Goal: Information Seeking & Learning: Learn about a topic

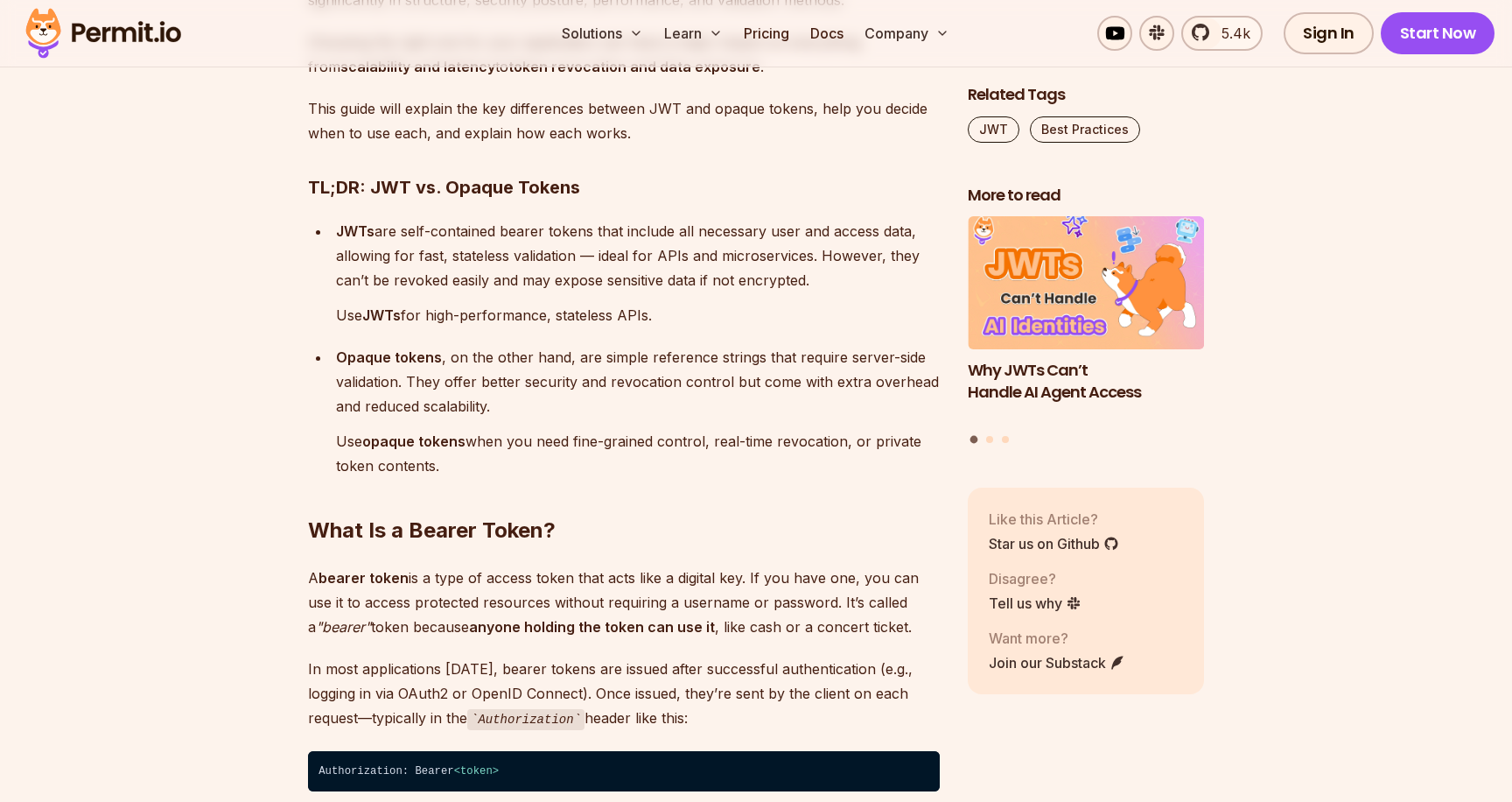
scroll to position [1378, 0]
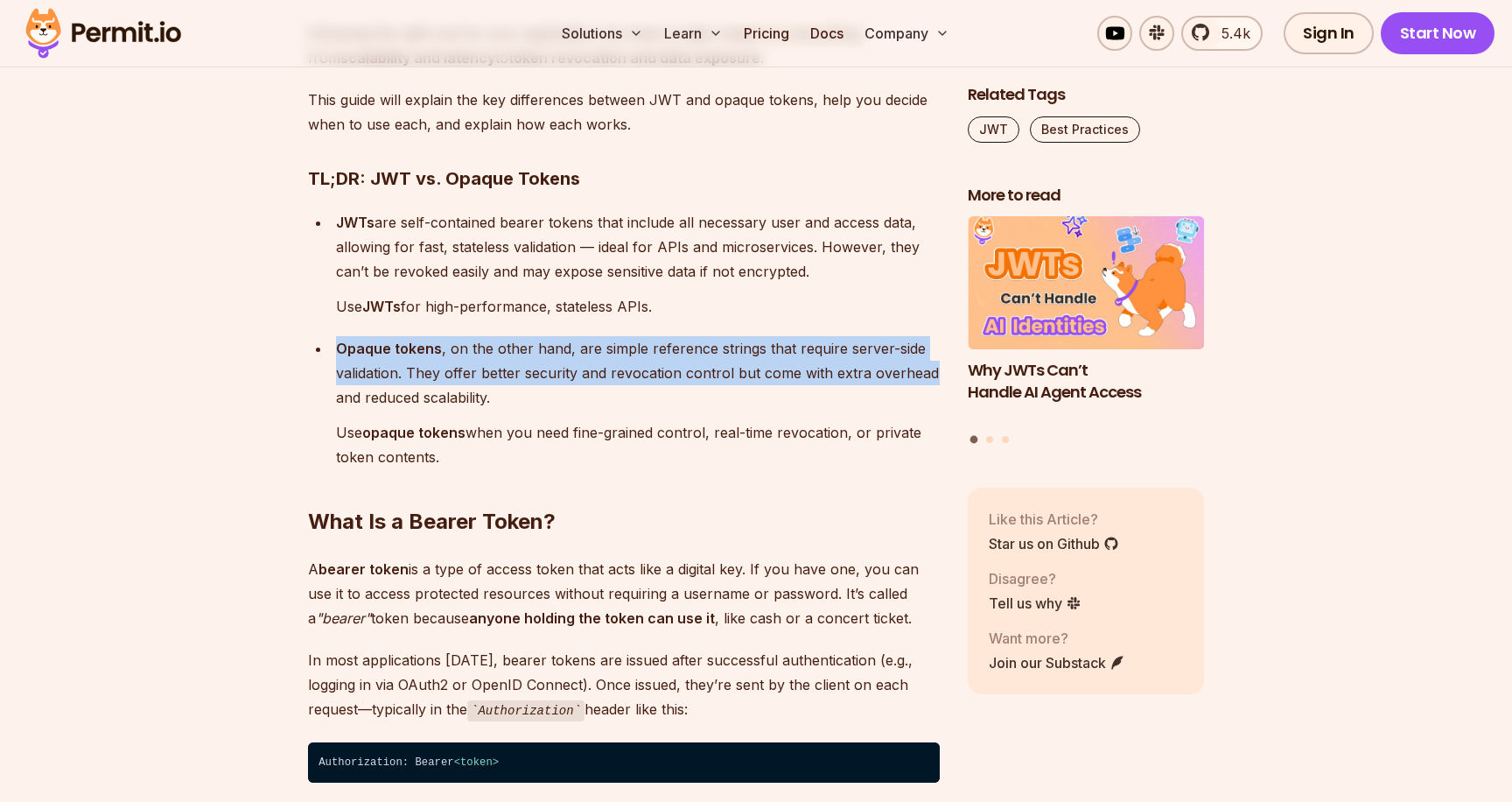
drag, startPoint x: 334, startPoint y: 354, endPoint x: 322, endPoint y: 398, distance: 45.6
click at [322, 398] on ul "JWTs are self-contained bearer tokens that include all necessary user and acces…" at bounding box center [624, 339] width 632 height 259
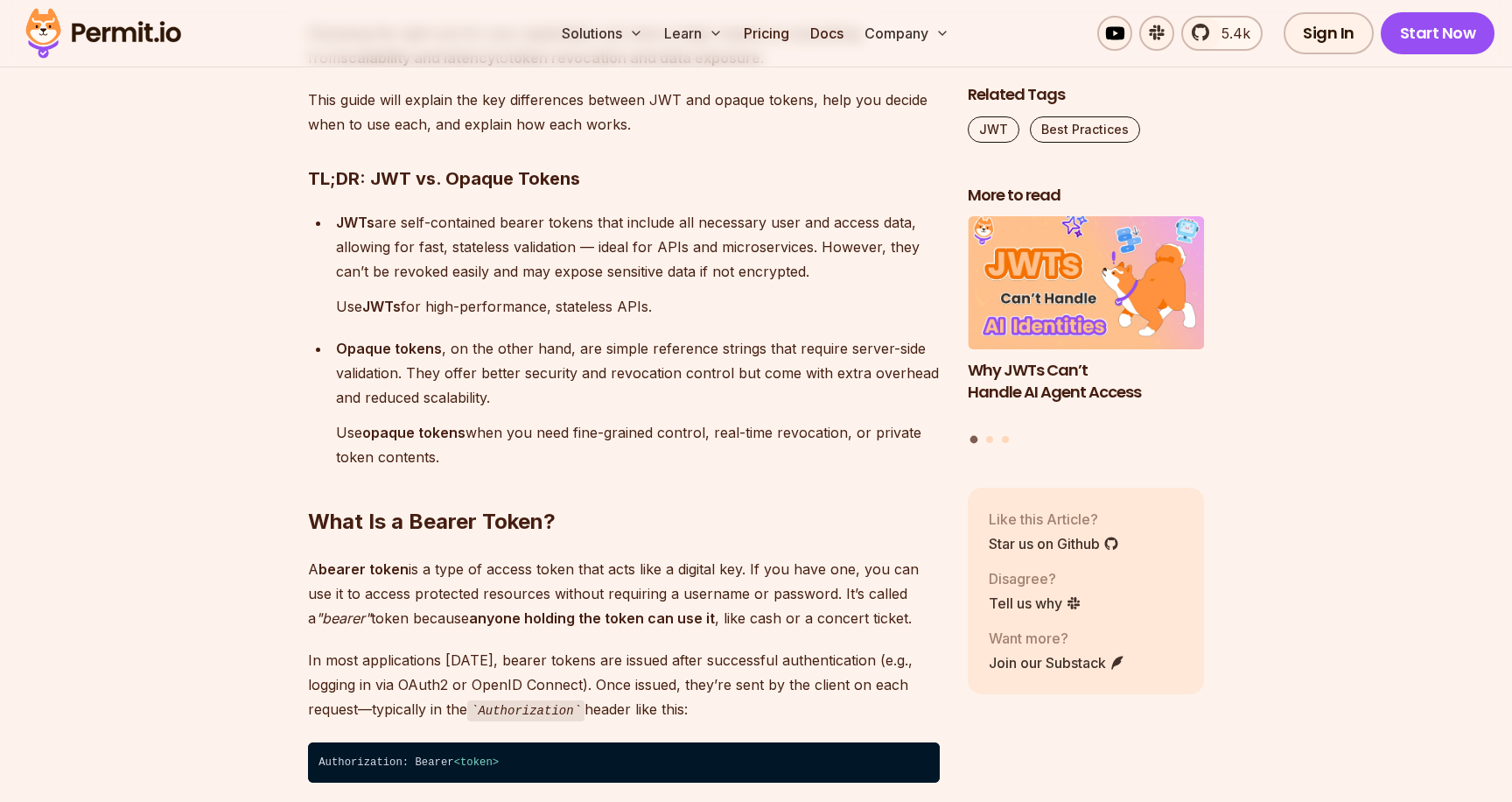
click at [323, 451] on h2 "What Is a Bearer Token?" at bounding box center [624, 486] width 632 height 98
click at [324, 450] on h2 "What Is a Bearer Token?" at bounding box center [624, 486] width 632 height 98
click at [336, 432] on p "Use opaque tokens when you need fine-grained control, real-time revocation, or …" at bounding box center [638, 445] width 604 height 49
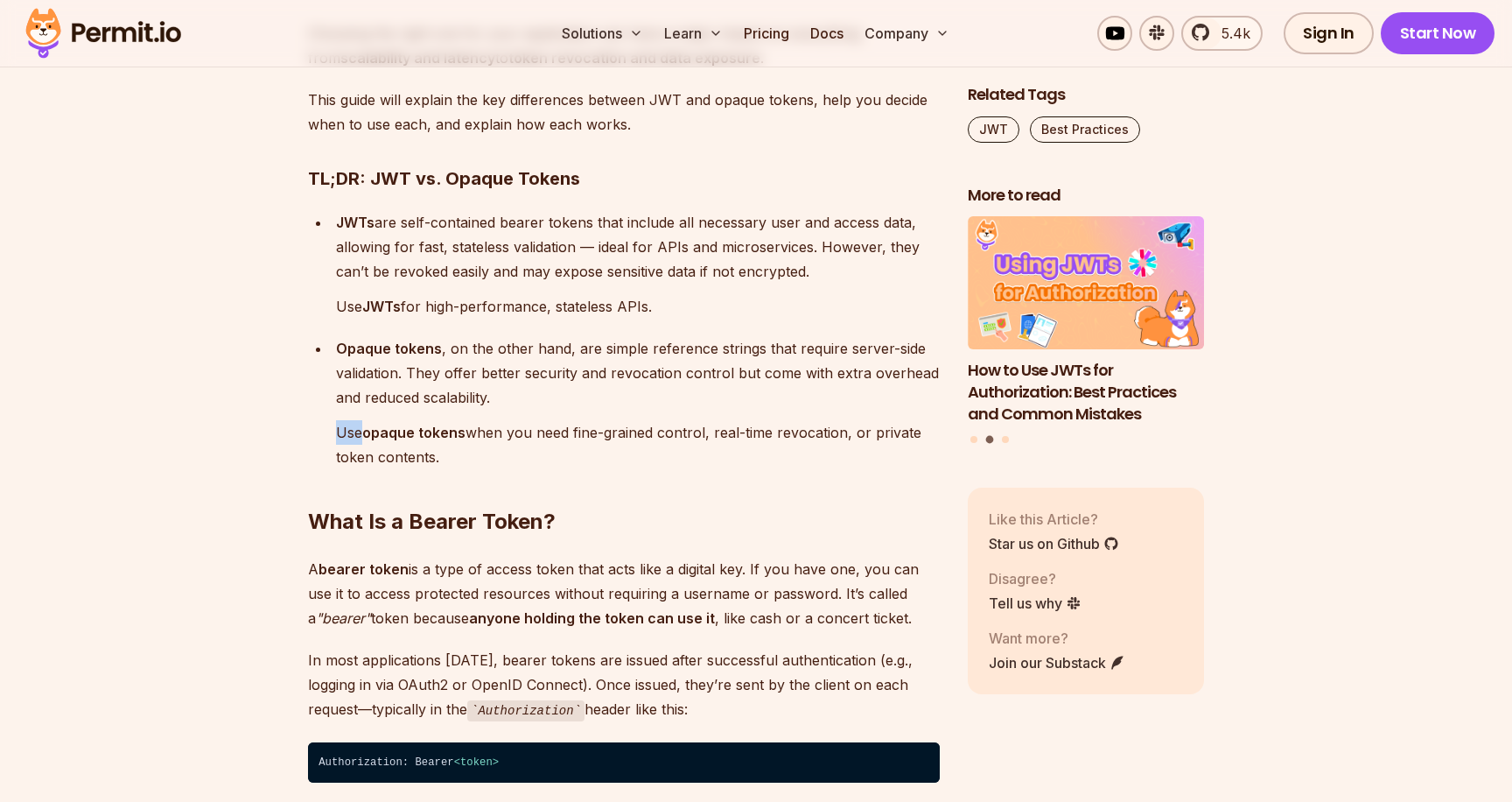
click at [336, 432] on p "Use opaque tokens when you need fine-grained control, real-time revocation, or …" at bounding box center [638, 445] width 604 height 49
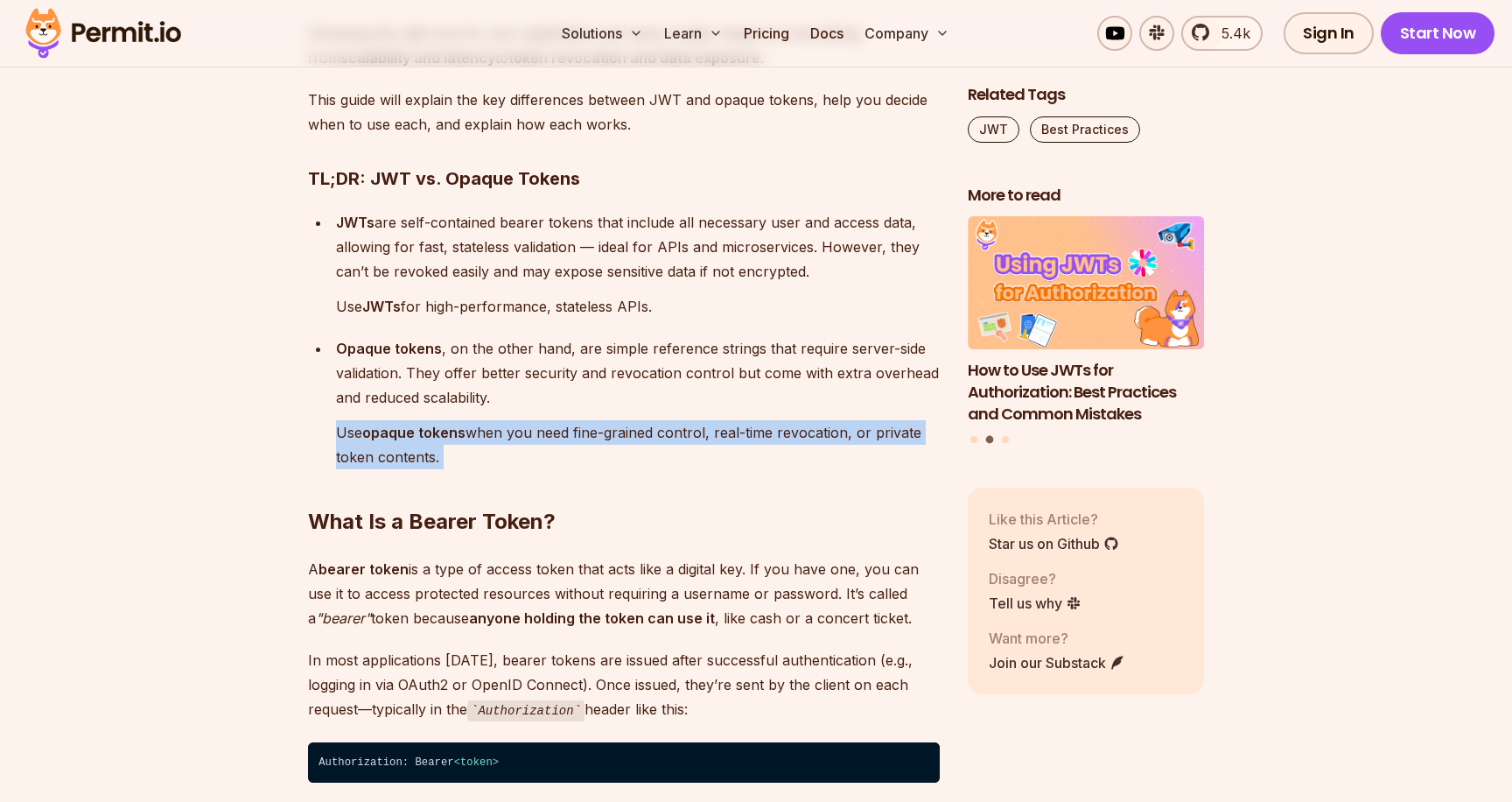
click at [336, 432] on p "Use opaque tokens when you need fine-grained control, real-time revocation, or …" at bounding box center [638, 445] width 604 height 49
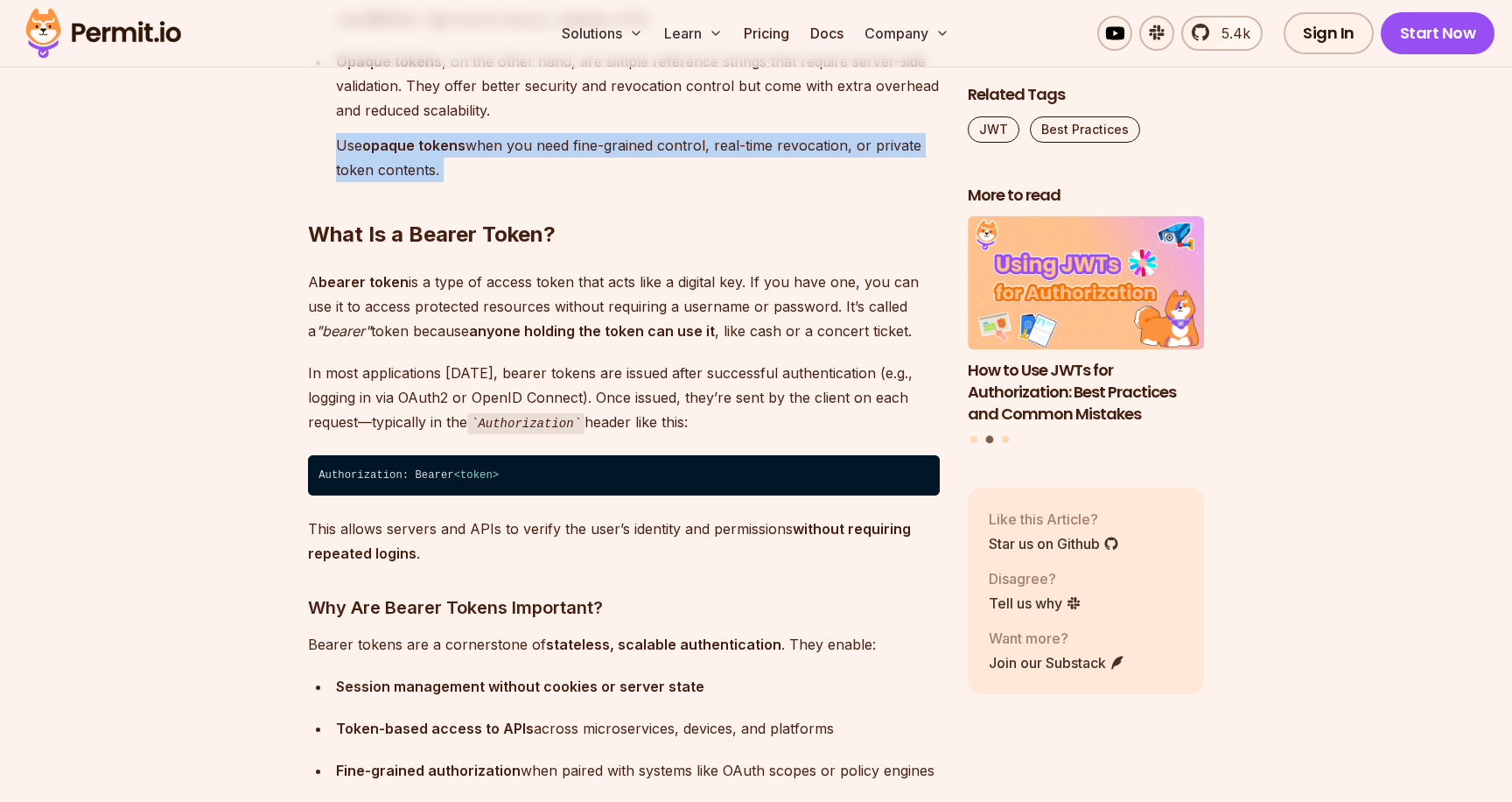
scroll to position [1670, 0]
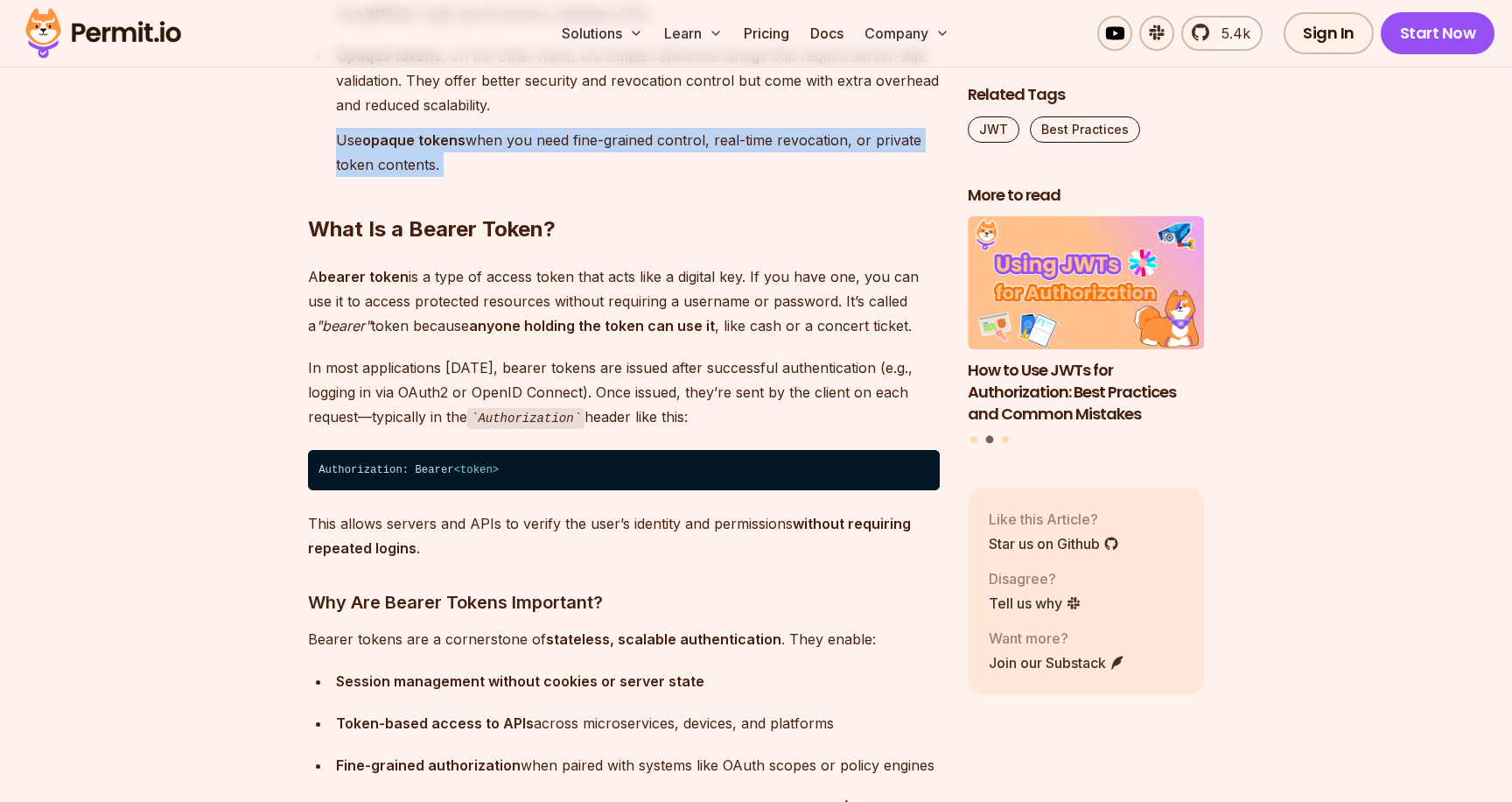
drag, startPoint x: 295, startPoint y: 267, endPoint x: 295, endPoint y: 318, distance: 51.0
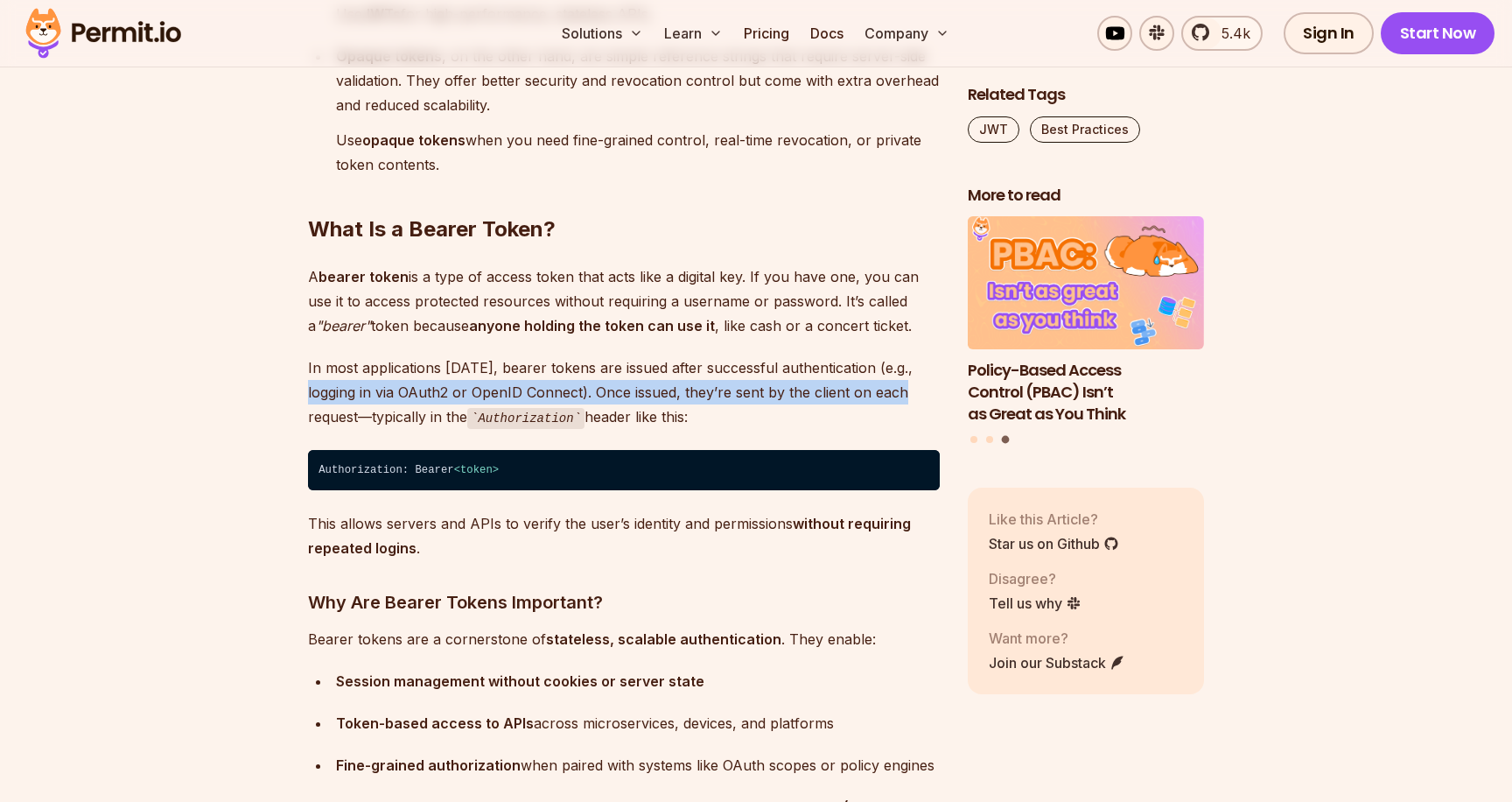
drag, startPoint x: 306, startPoint y: 428, endPoint x: 298, endPoint y: 393, distance: 35.9
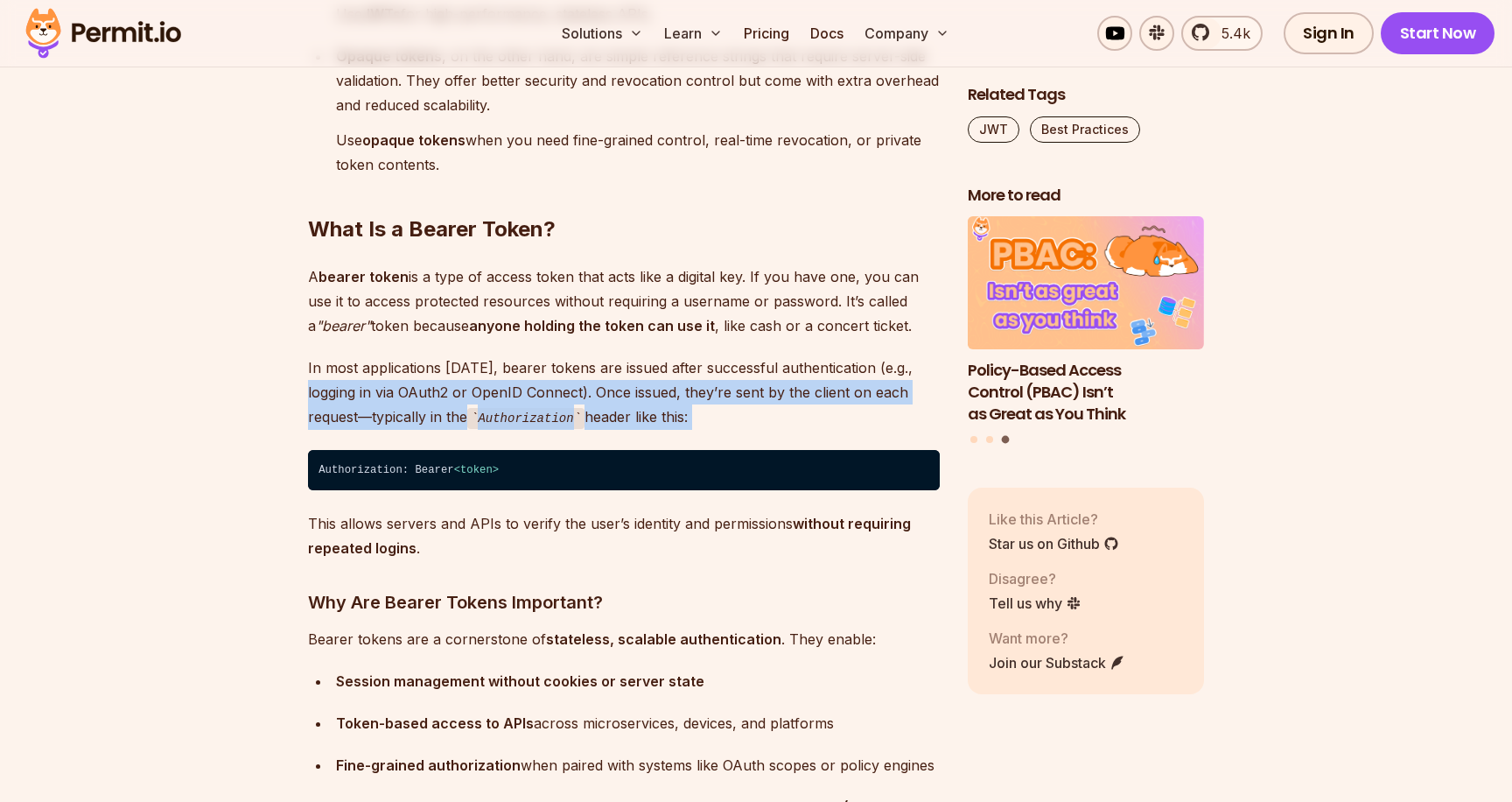
drag, startPoint x: 299, startPoint y: 434, endPoint x: 301, endPoint y: 381, distance: 53.0
